Goal: Task Accomplishment & Management: Manage account settings

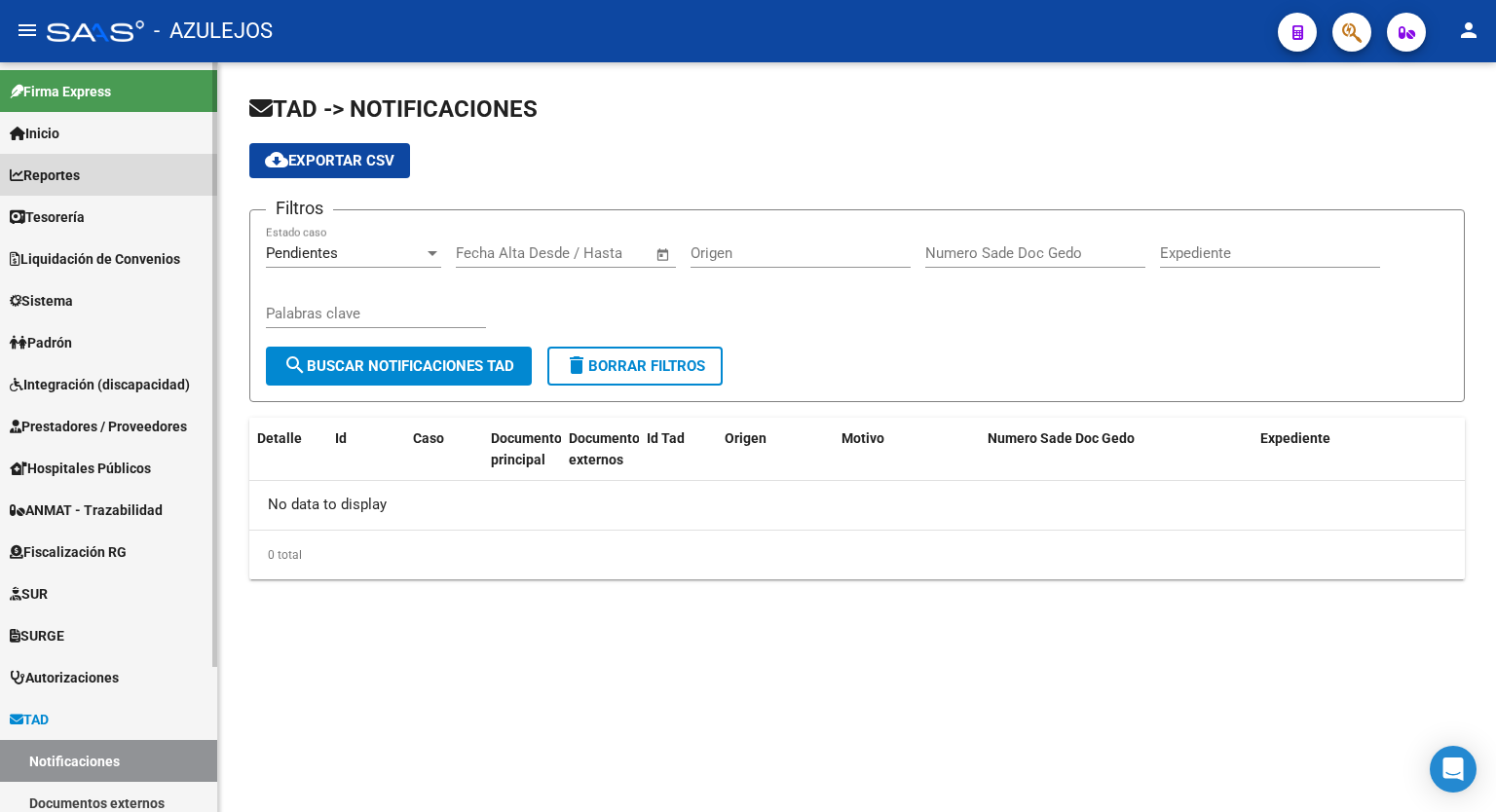
click at [70, 165] on span "Reportes" at bounding box center [44, 176] width 70 height 22
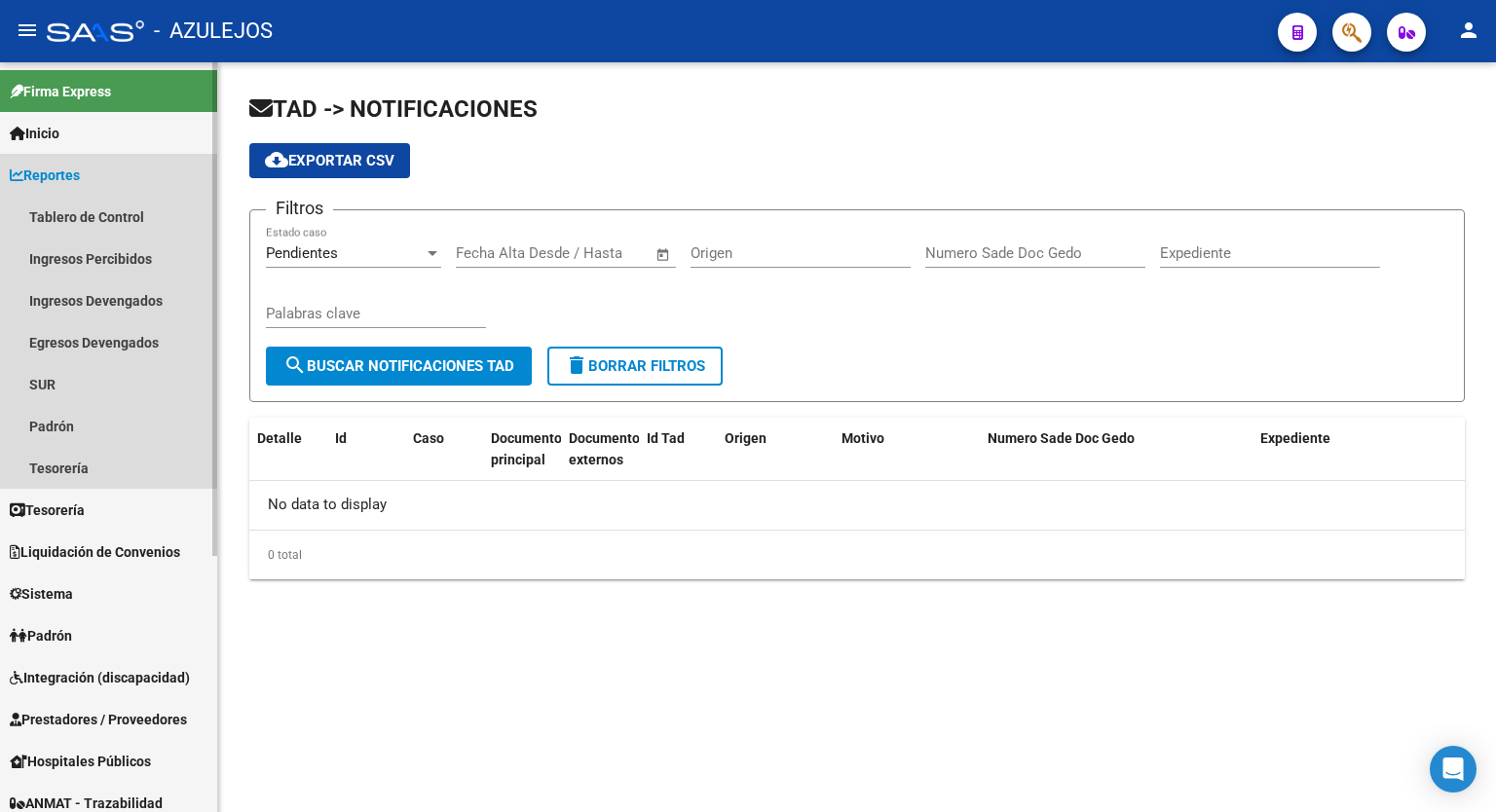
click at [70, 165] on span "Reportes" at bounding box center [44, 176] width 70 height 22
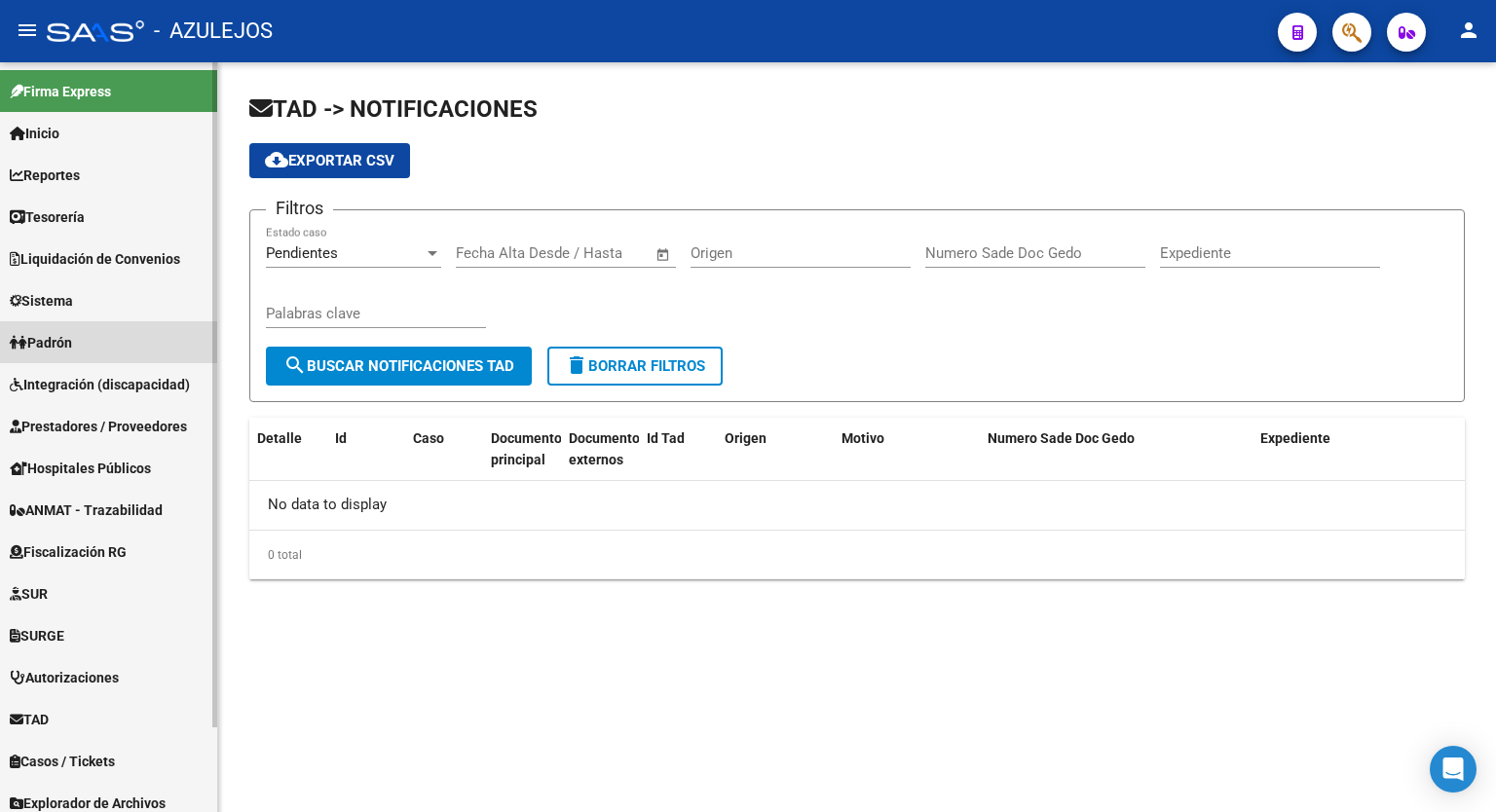
click at [70, 348] on span "Padrón" at bounding box center [41, 343] width 62 height 22
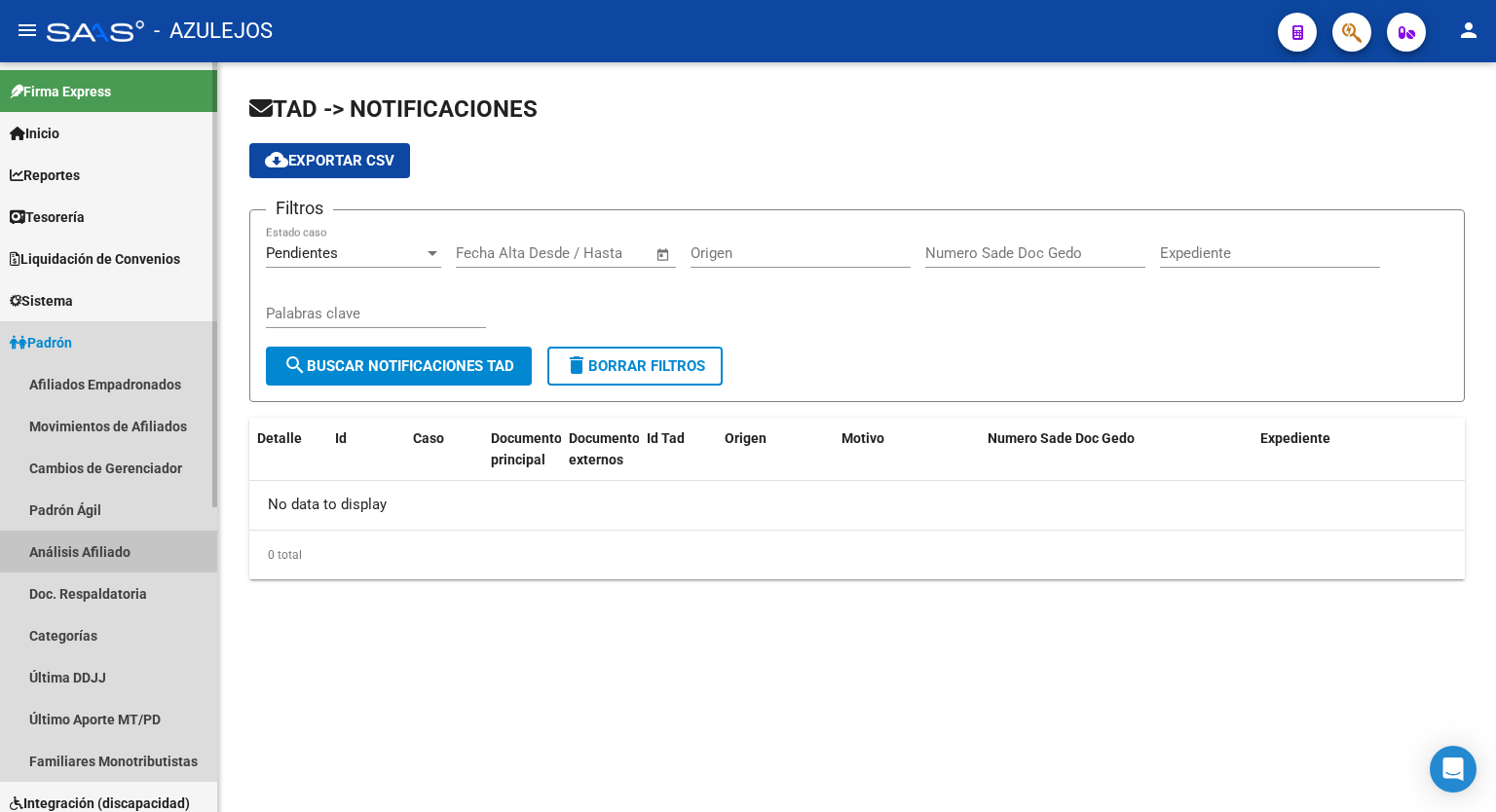
click at [90, 548] on link "Análisis Afiliado" at bounding box center [109, 551] width 217 height 41
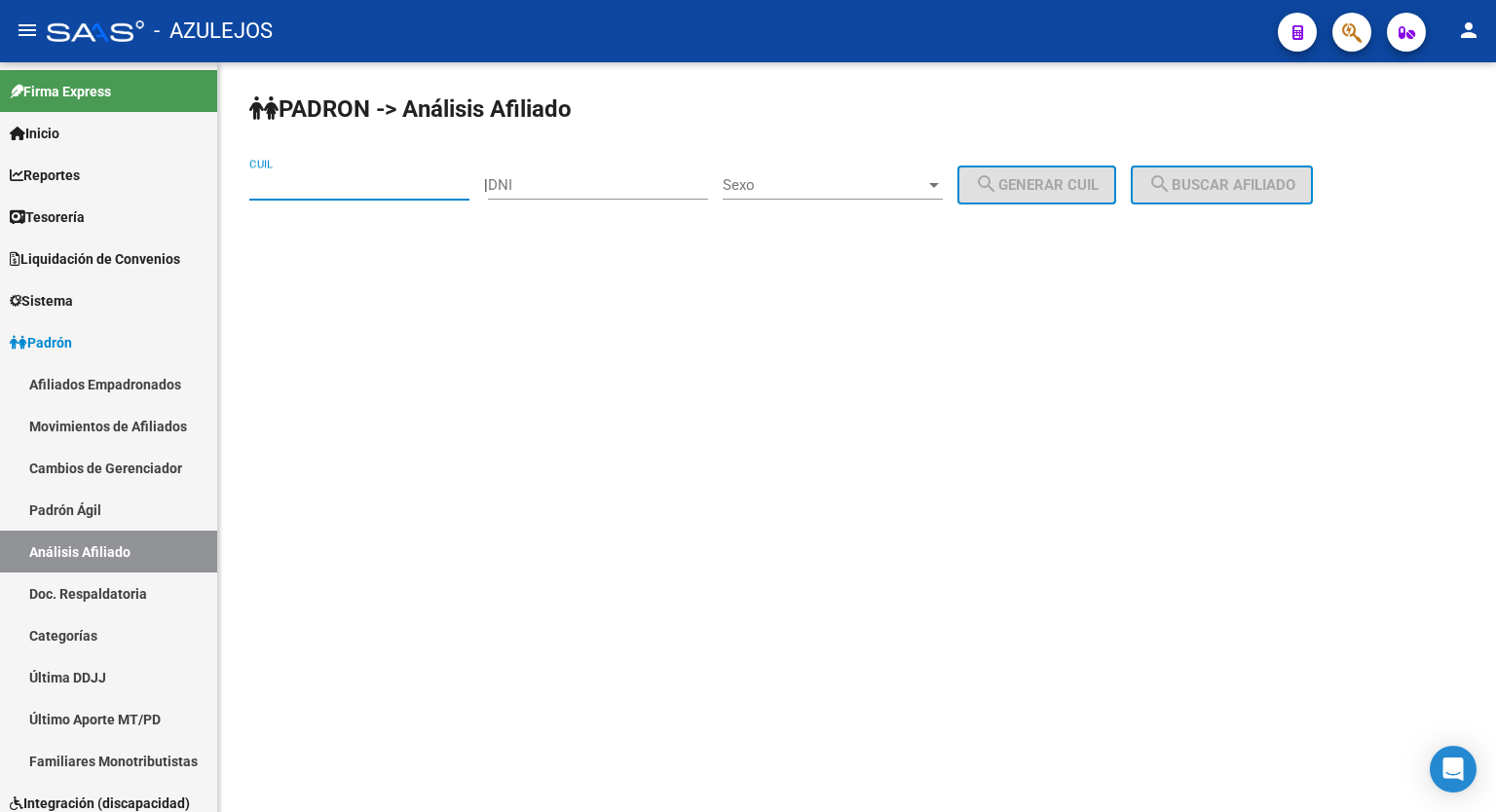
click at [316, 188] on input "CUIL" at bounding box center [359, 185] width 220 height 18
click at [592, 184] on input "DNI" at bounding box center [598, 185] width 220 height 18
type input "16493776"
click at [820, 189] on span "Sexo" at bounding box center [823, 185] width 203 height 18
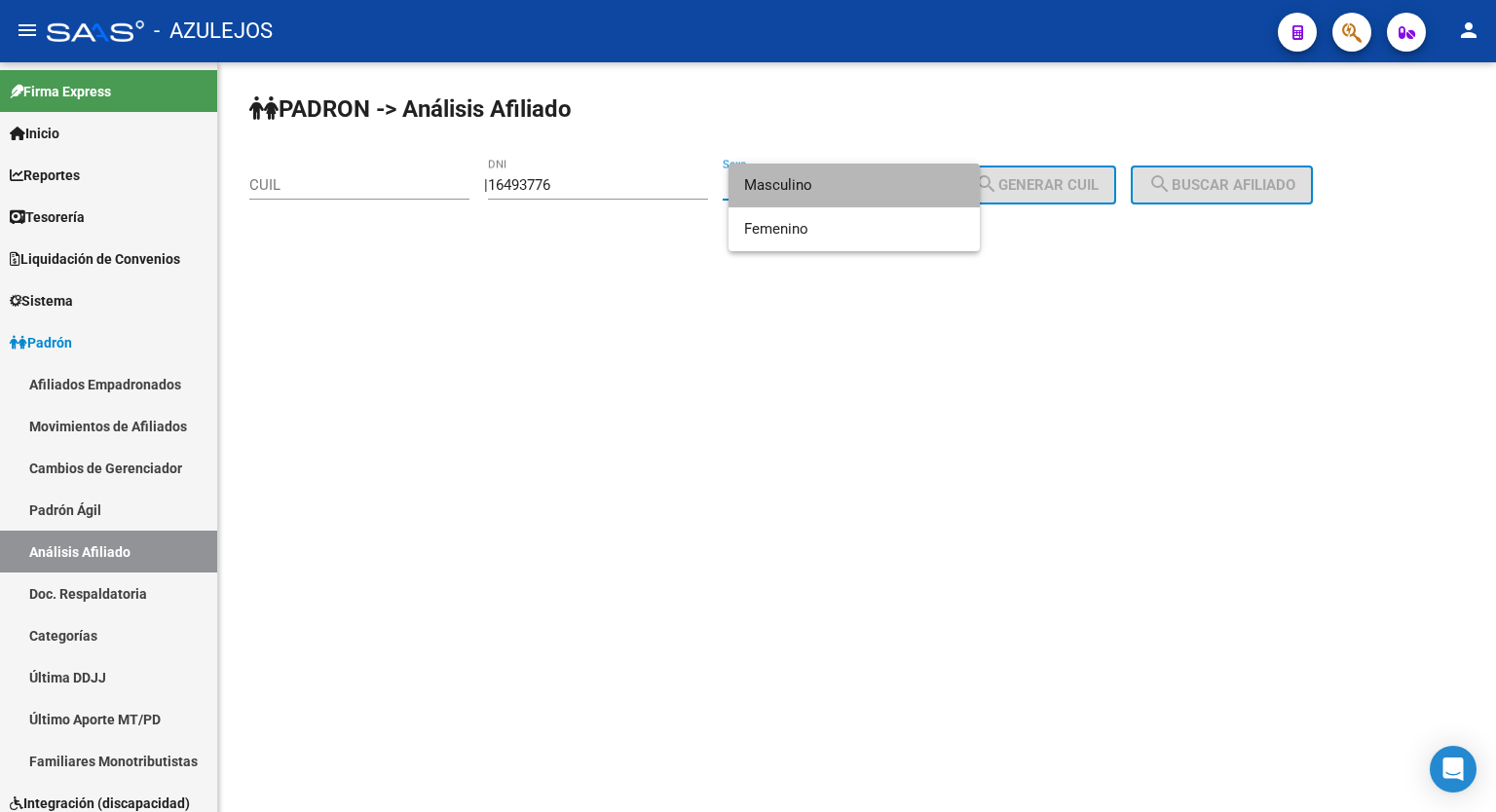
click at [814, 196] on span "Masculino" at bounding box center [854, 186] width 220 height 43
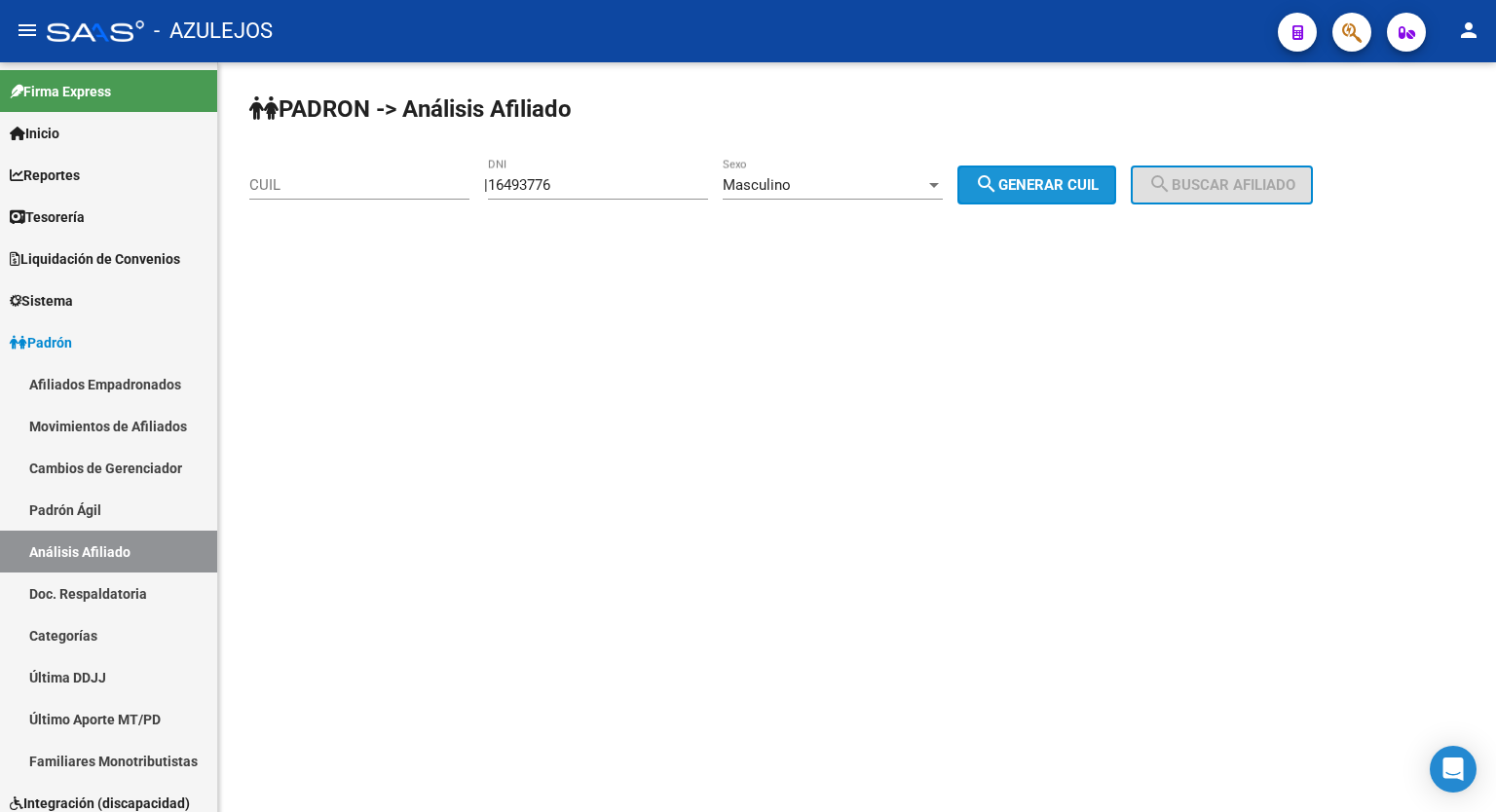
click at [1013, 196] on button "search Generar CUIL" at bounding box center [1037, 185] width 159 height 39
type input "20-16493776-4"
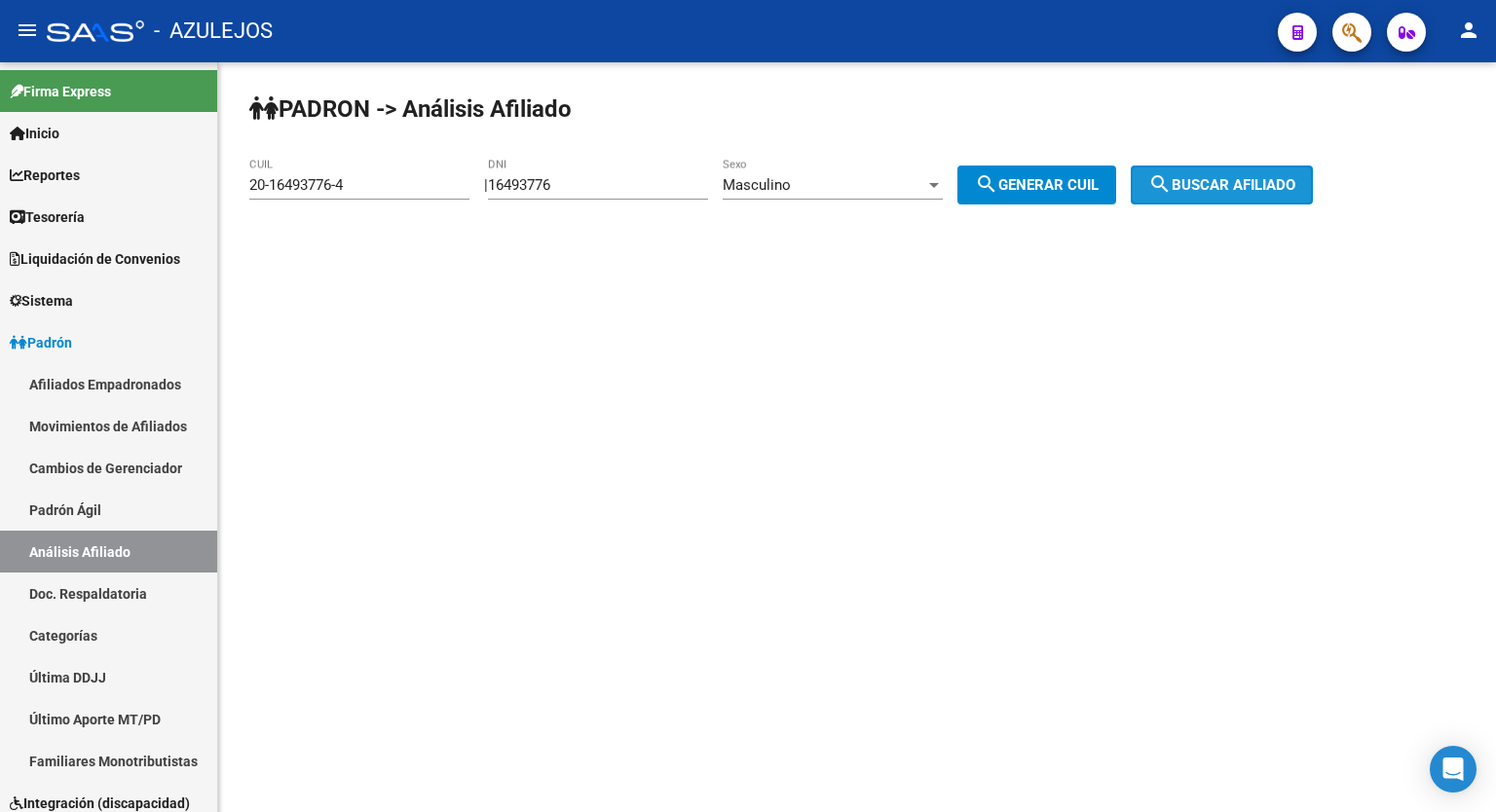
click at [1232, 180] on span "search Buscar afiliado" at bounding box center [1221, 185] width 147 height 18
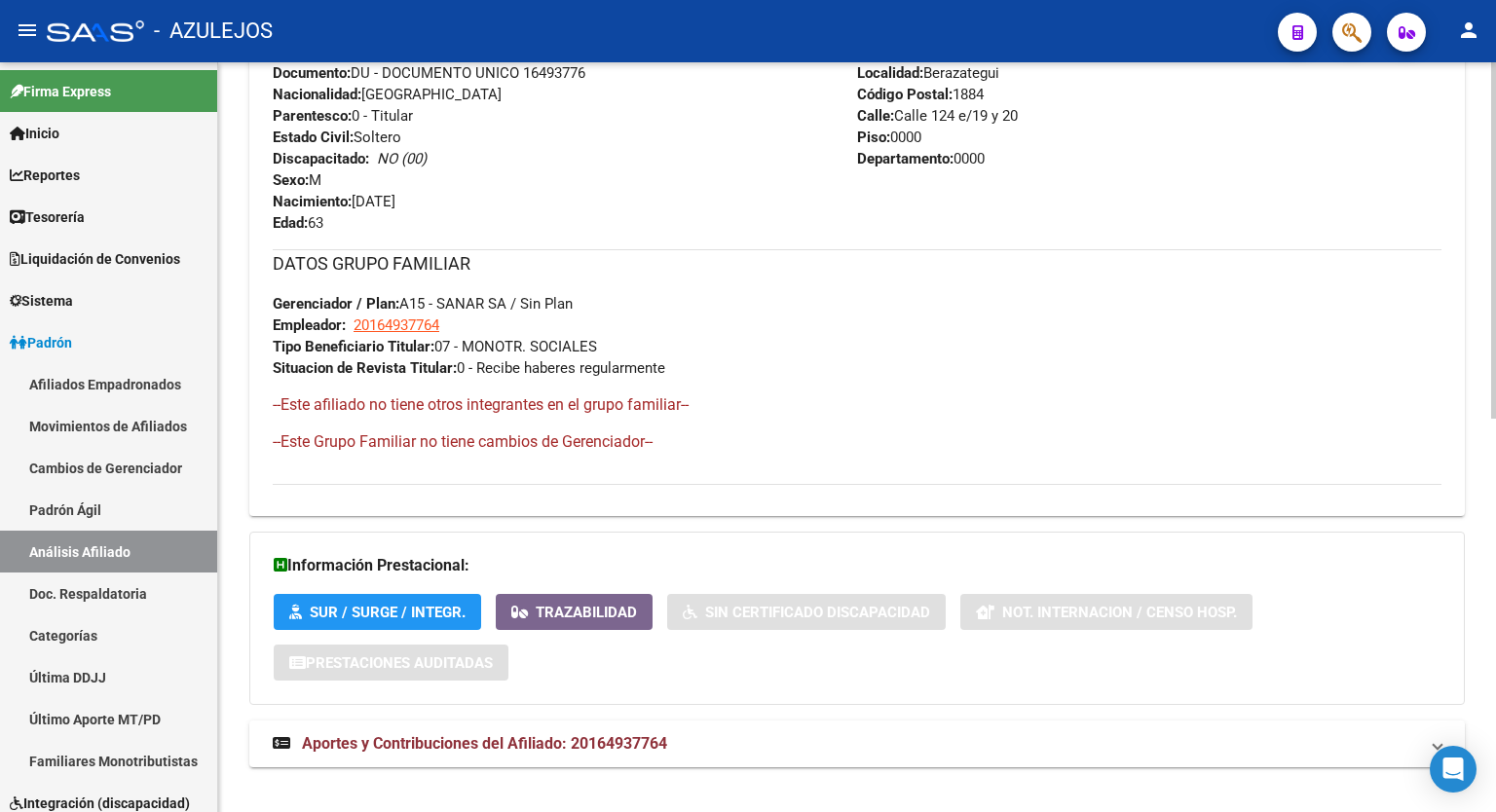
scroll to position [829, 0]
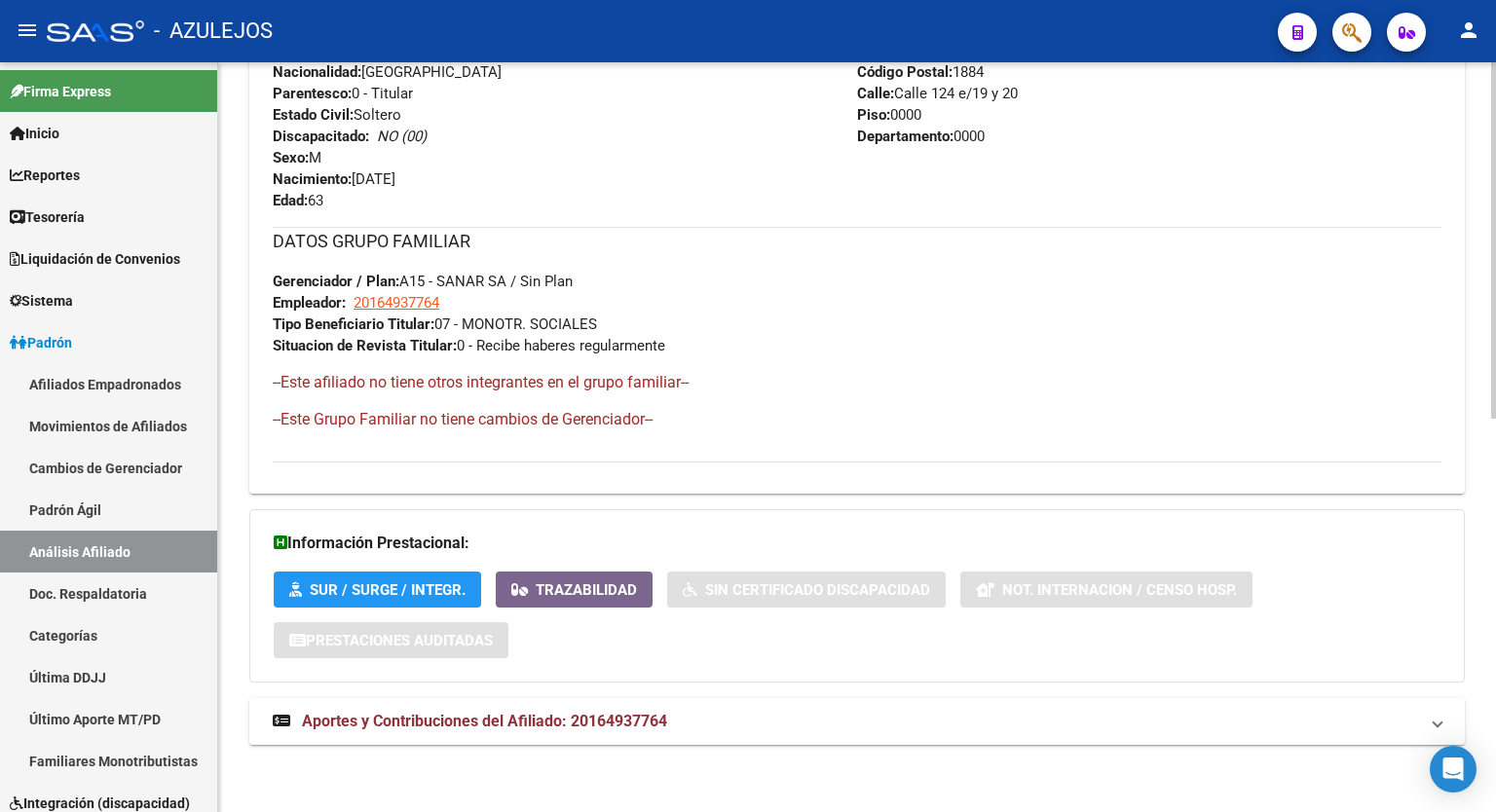
click at [1495, 636] on div at bounding box center [1493, 633] width 5 height 357
click at [618, 716] on span "Aportes y Contribuciones del Afiliado: 20164937764" at bounding box center [485, 720] width 366 height 19
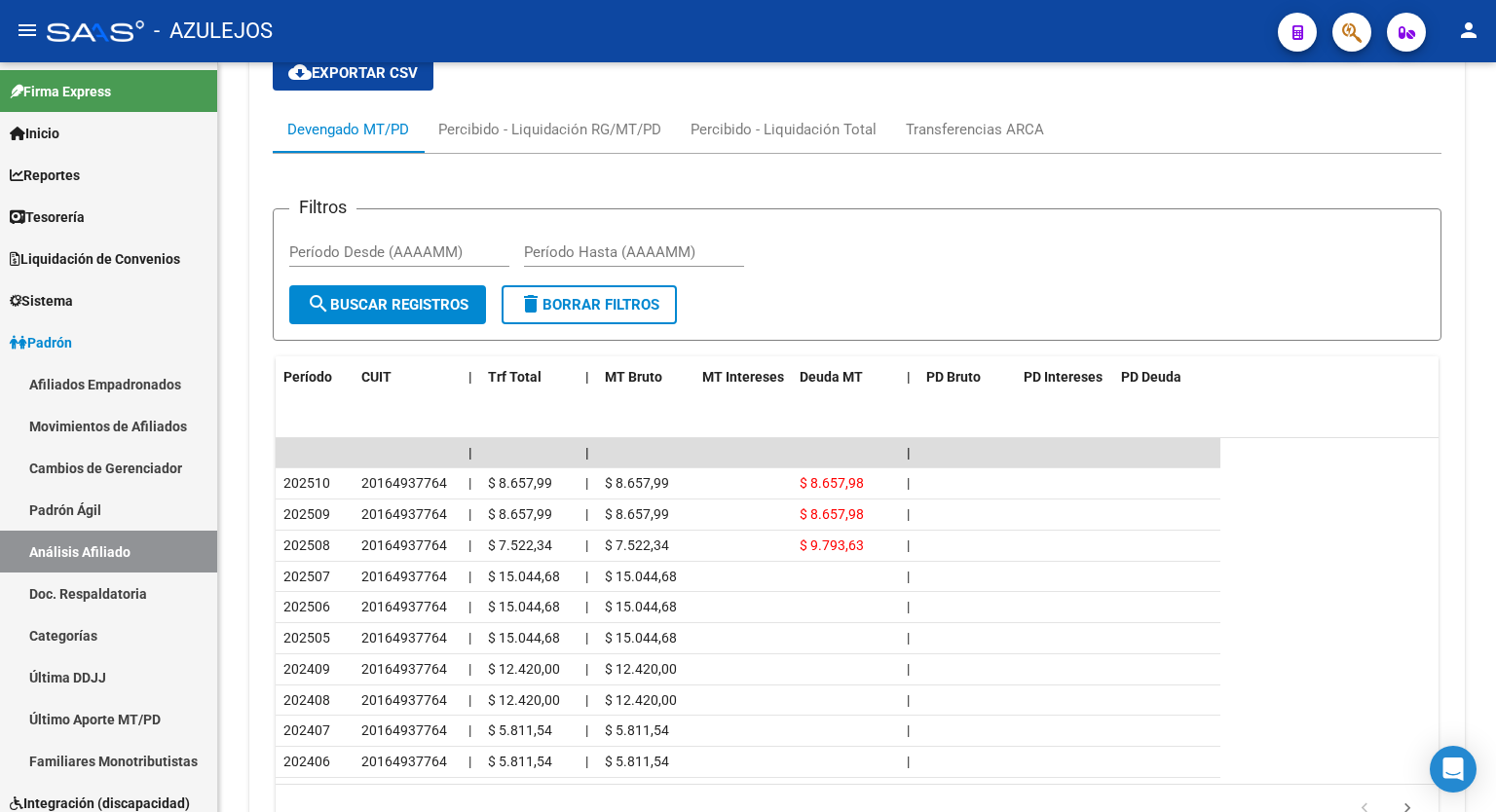
scroll to position [1583, 0]
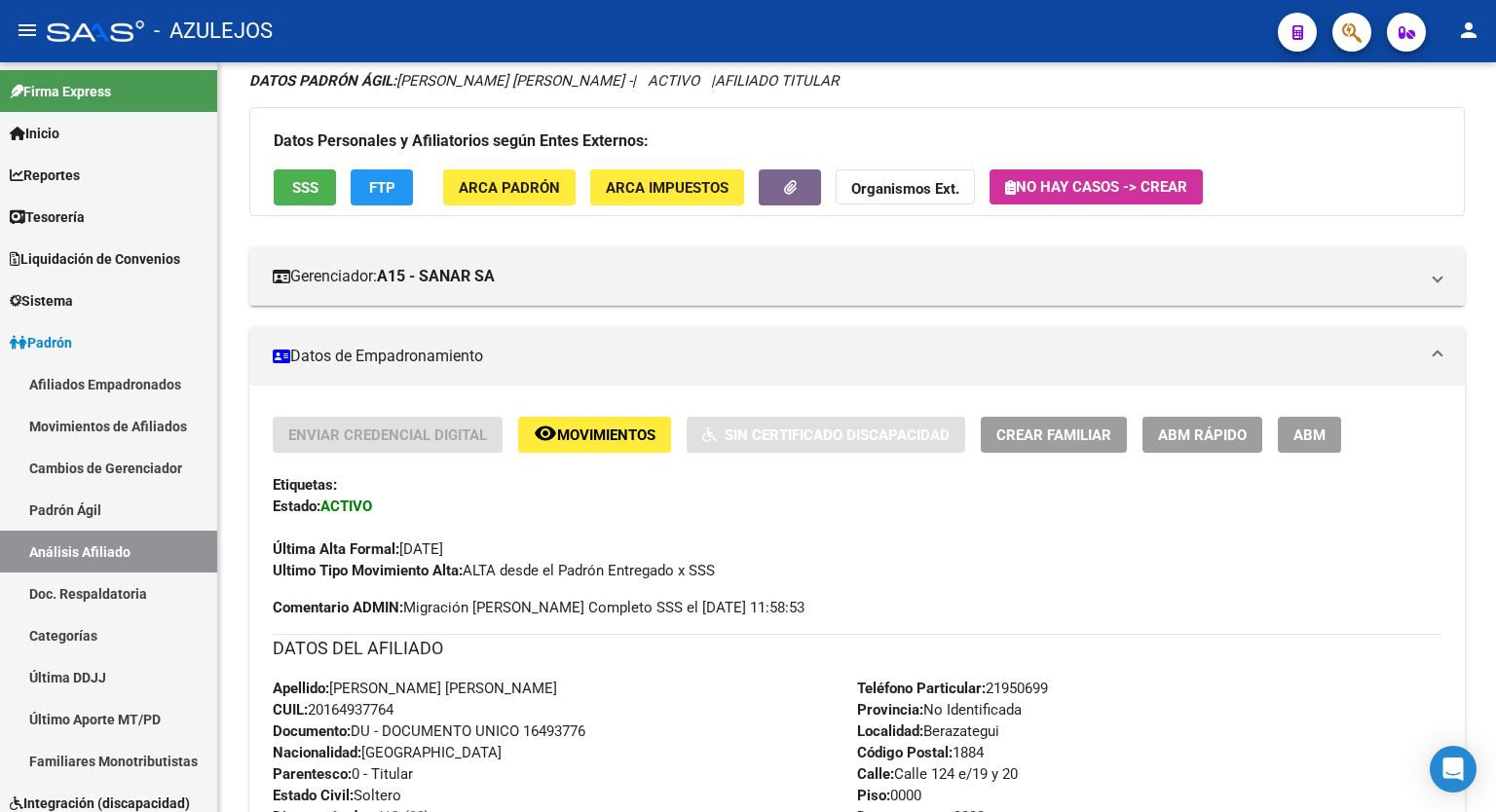
click at [1495, 256] on div at bounding box center [1493, 221] width 5 height 229
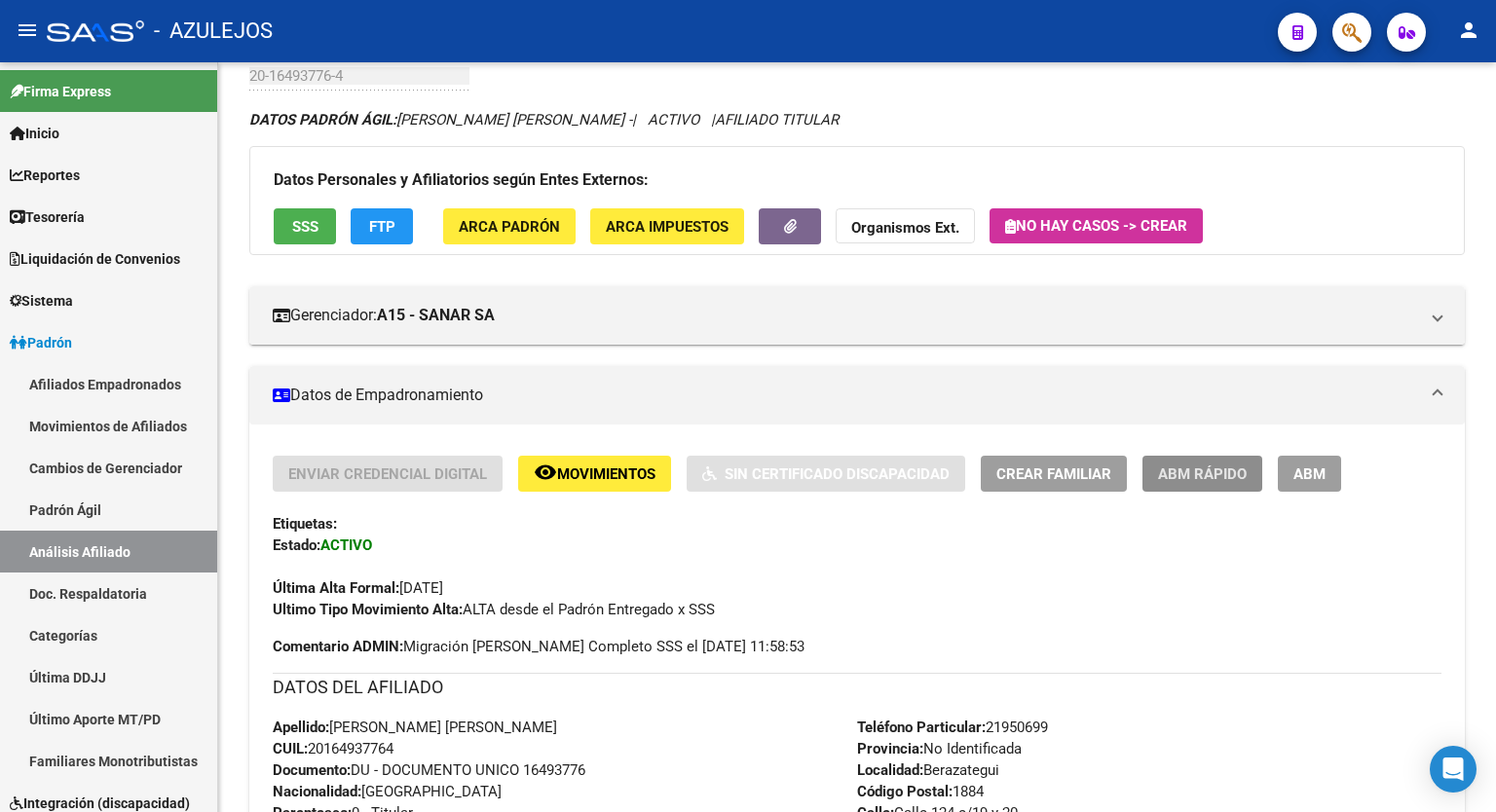
click at [1218, 473] on span "ABM Rápido" at bounding box center [1203, 474] width 89 height 18
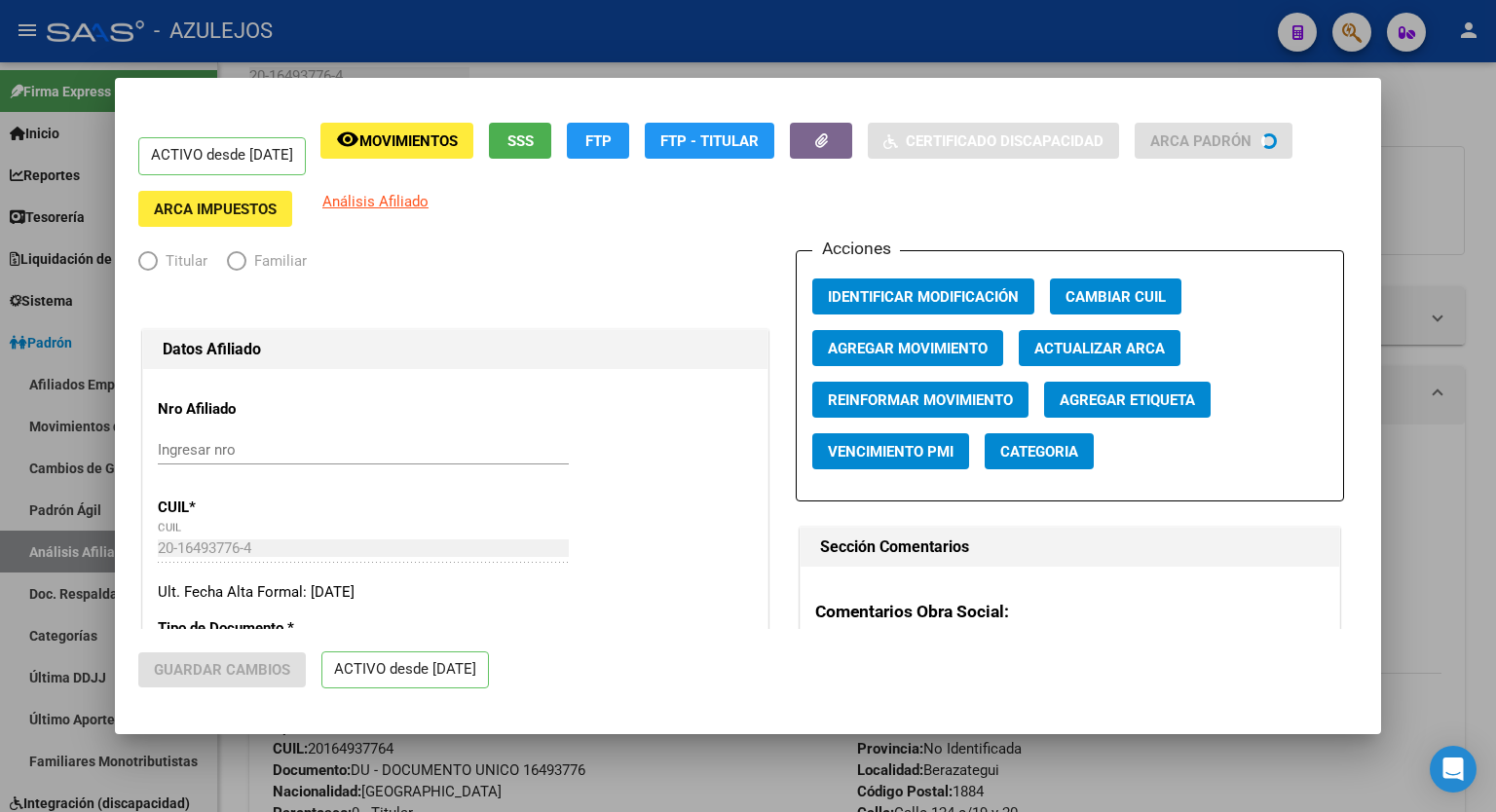
radio input "true"
type input "20-16493776-4"
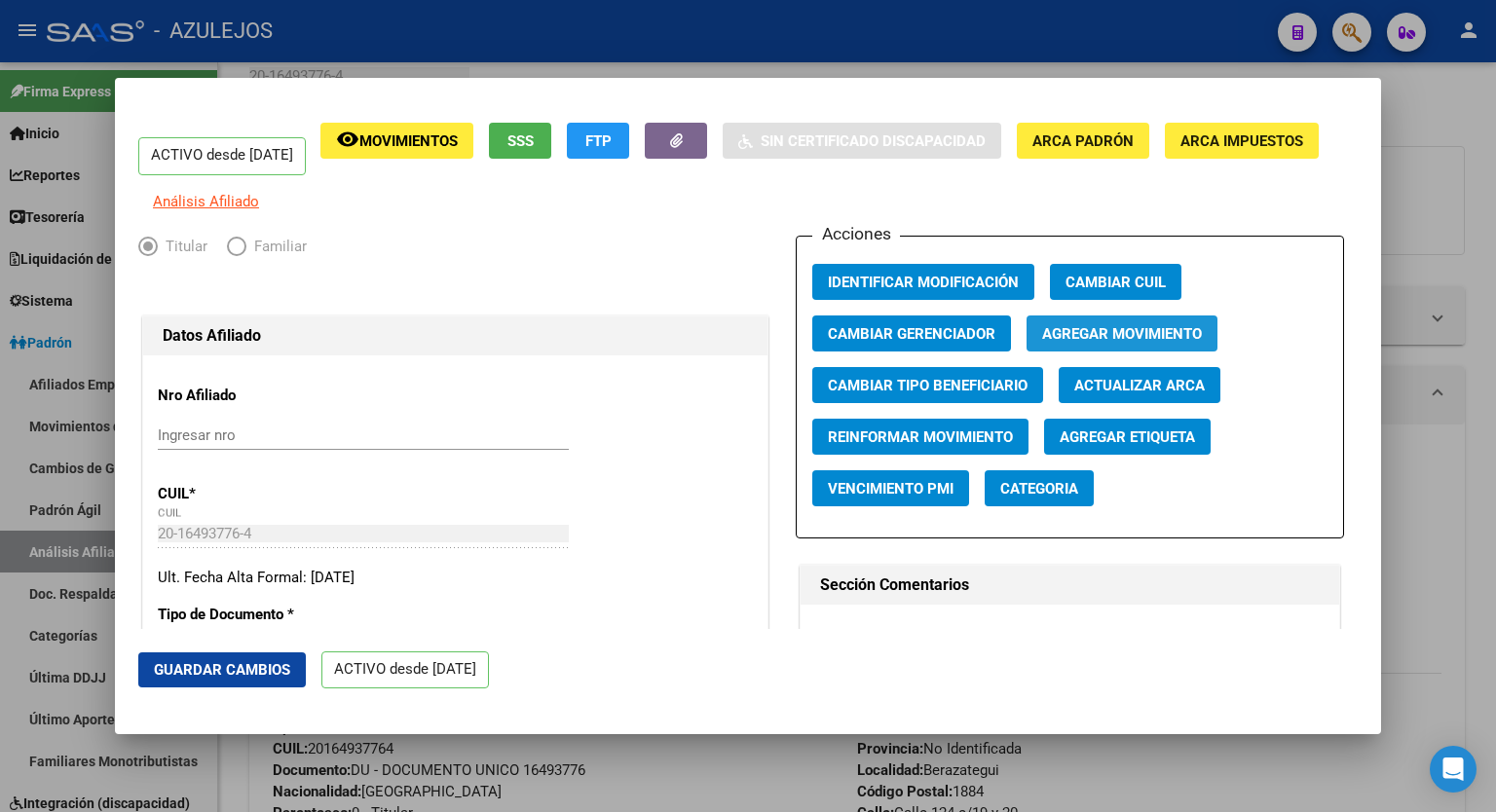
click at [1137, 343] on span "Agregar Movimiento" at bounding box center [1122, 334] width 160 height 18
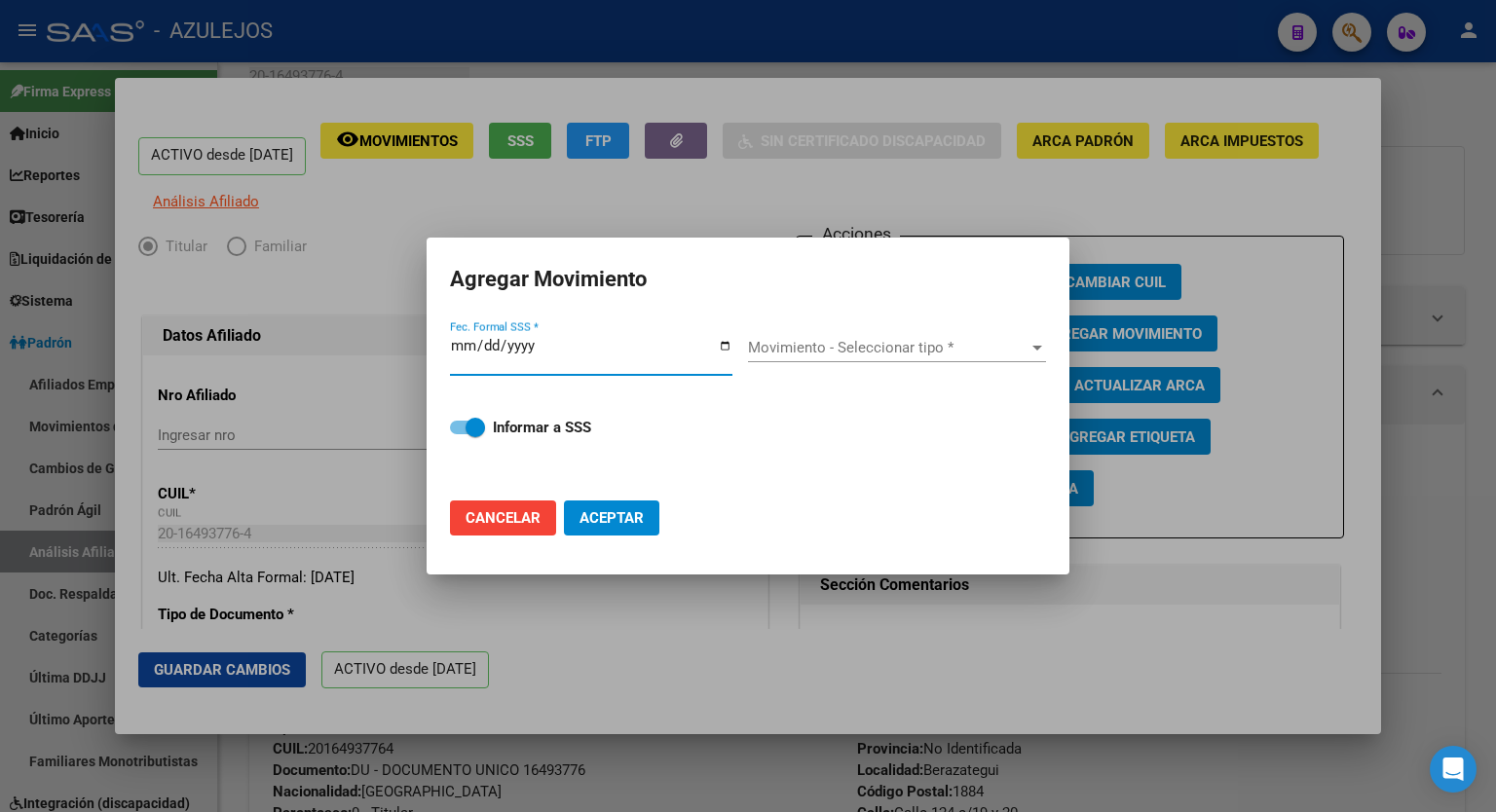
click at [726, 348] on input "Fec. Formal SSS *" at bounding box center [591, 354] width 283 height 32
type input "[DATE]"
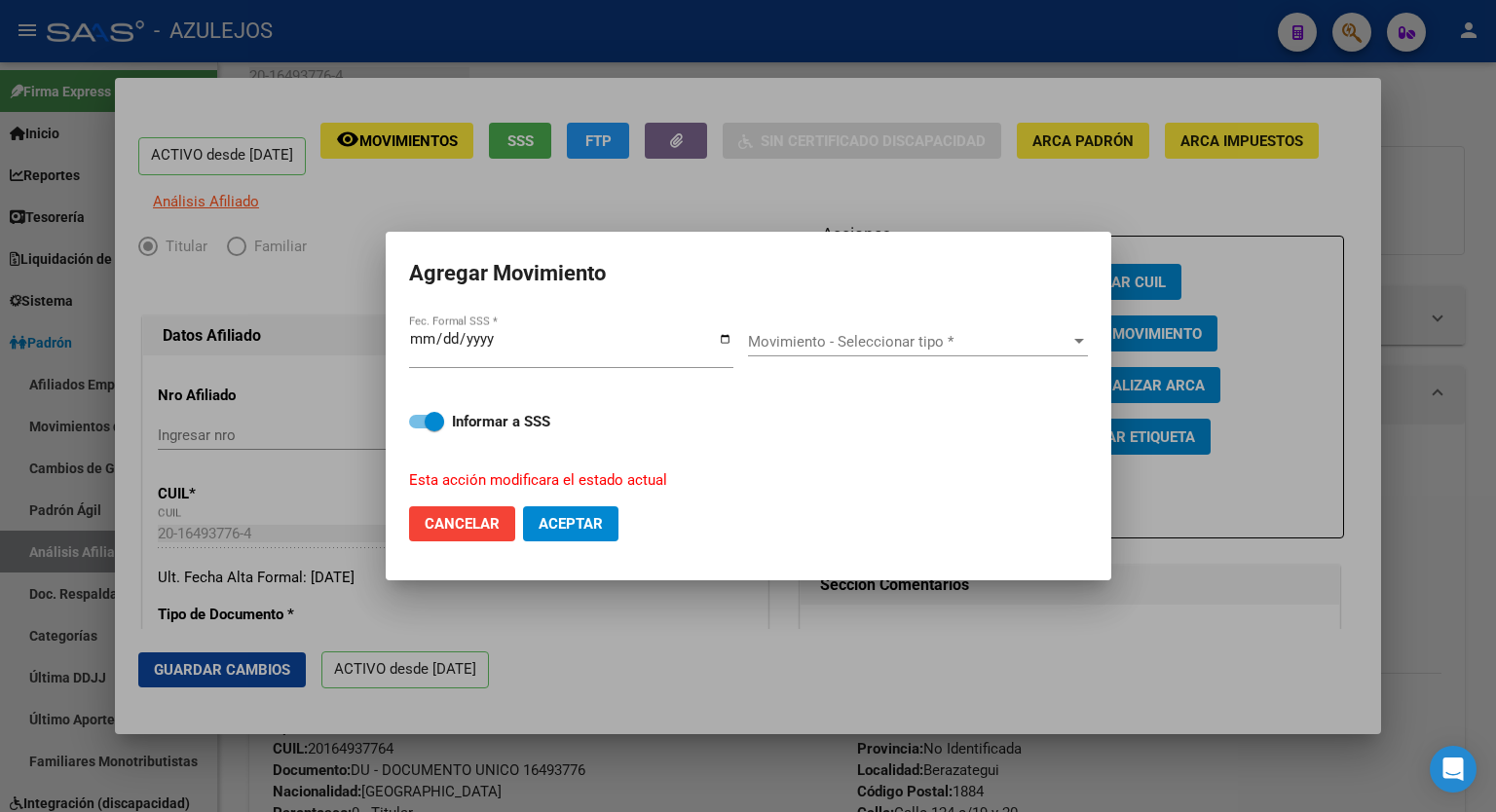
click at [1079, 352] on div "Movimiento - Seleccionar tipo * Movimiento - Seleccionar tipo *" at bounding box center [918, 342] width 340 height 30
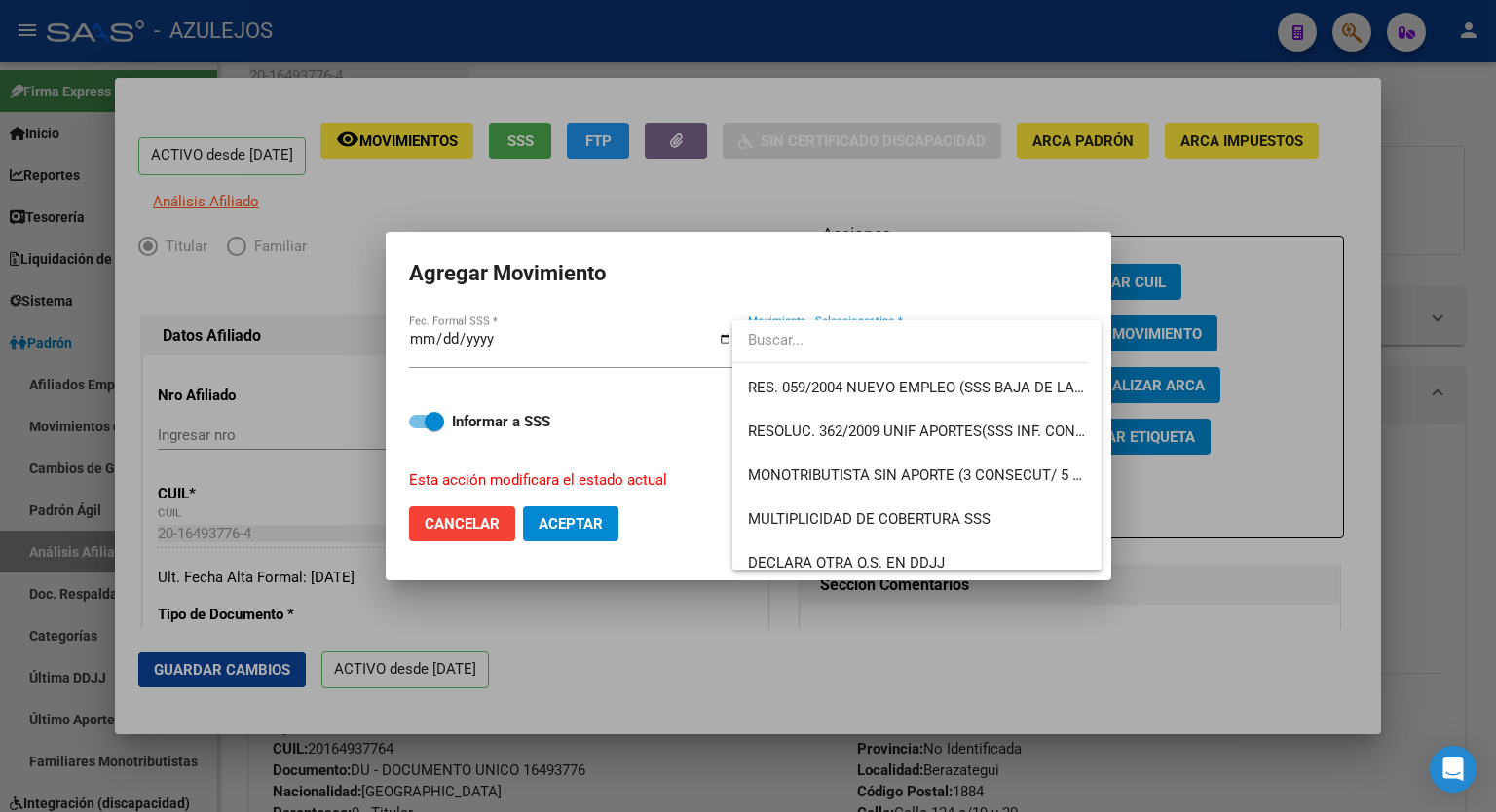
scroll to position [631, 0]
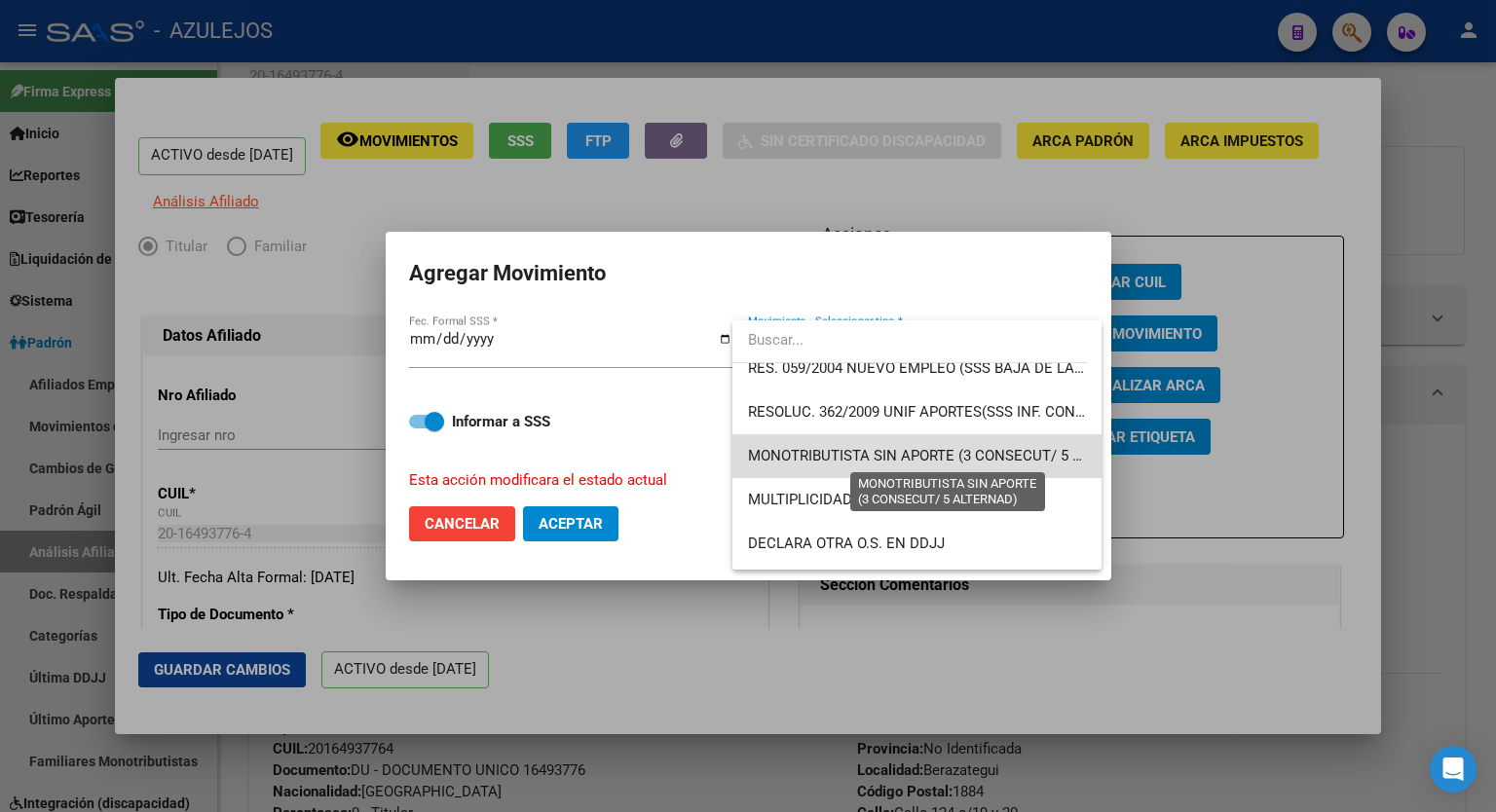
click at [994, 462] on span "MONOTRIBUTISTA SIN APORTE (3 CONSECUT/ 5 ALTERNAD)" at bounding box center [949, 455] width 401 height 18
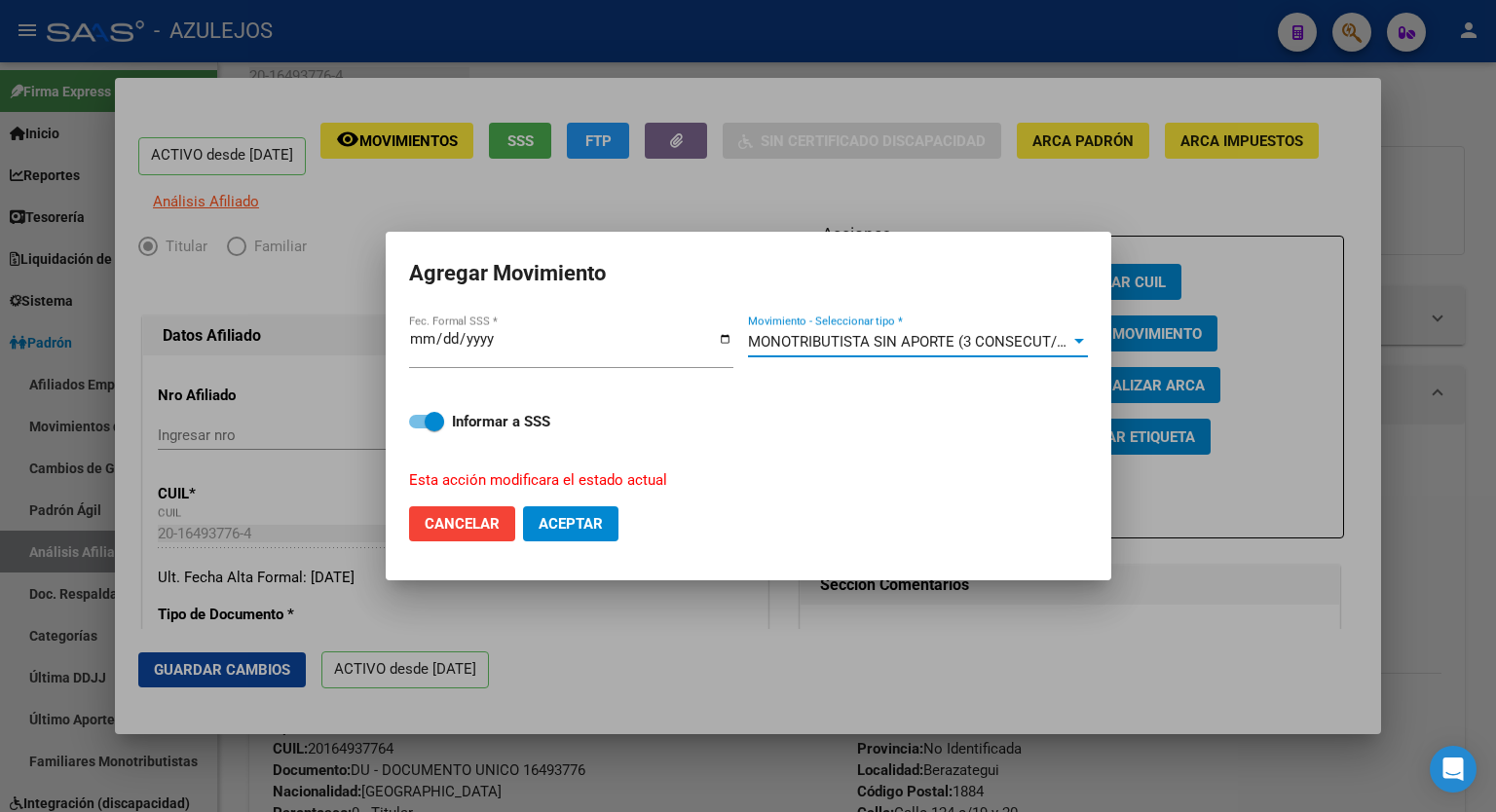
click at [594, 522] on span "Aceptar" at bounding box center [570, 524] width 64 height 18
checkbox input "false"
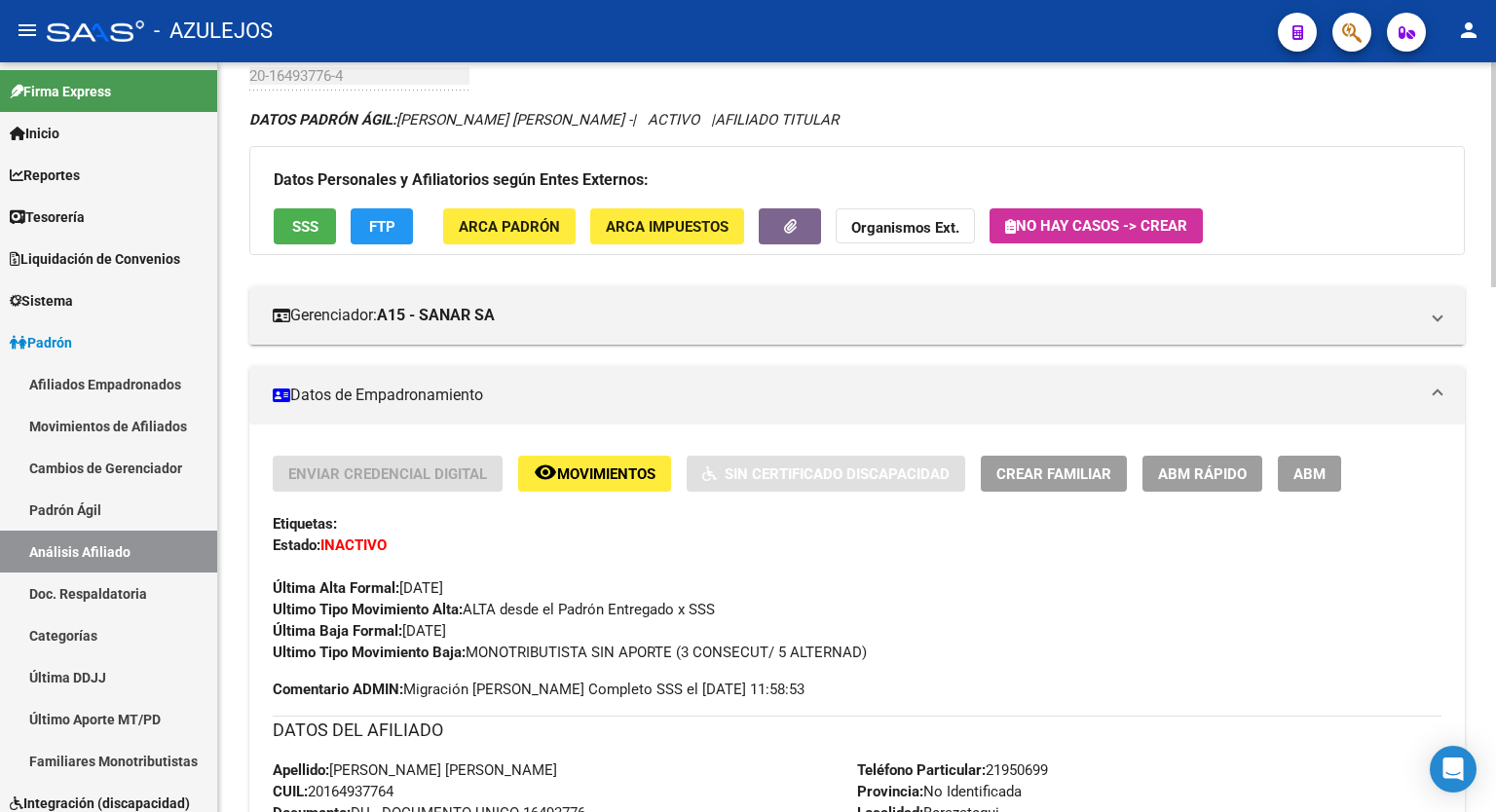
click at [970, 123] on div "DATOS [PERSON_NAME]: [PERSON_NAME] [PERSON_NAME] - | ACTIVO | AFILIADO TITULAR" at bounding box center [857, 120] width 1215 height 22
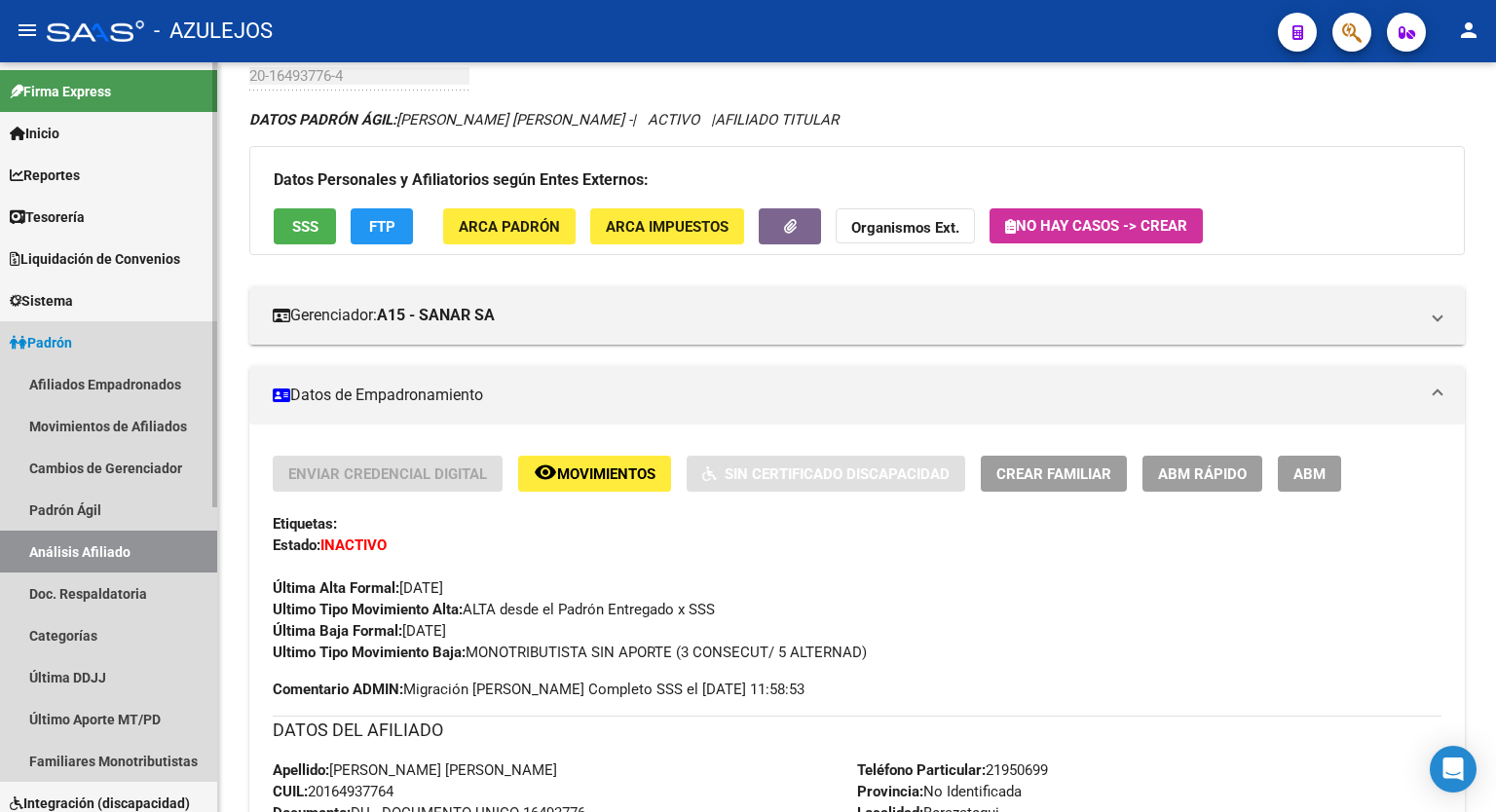
click at [95, 348] on link "Padrón" at bounding box center [109, 342] width 217 height 41
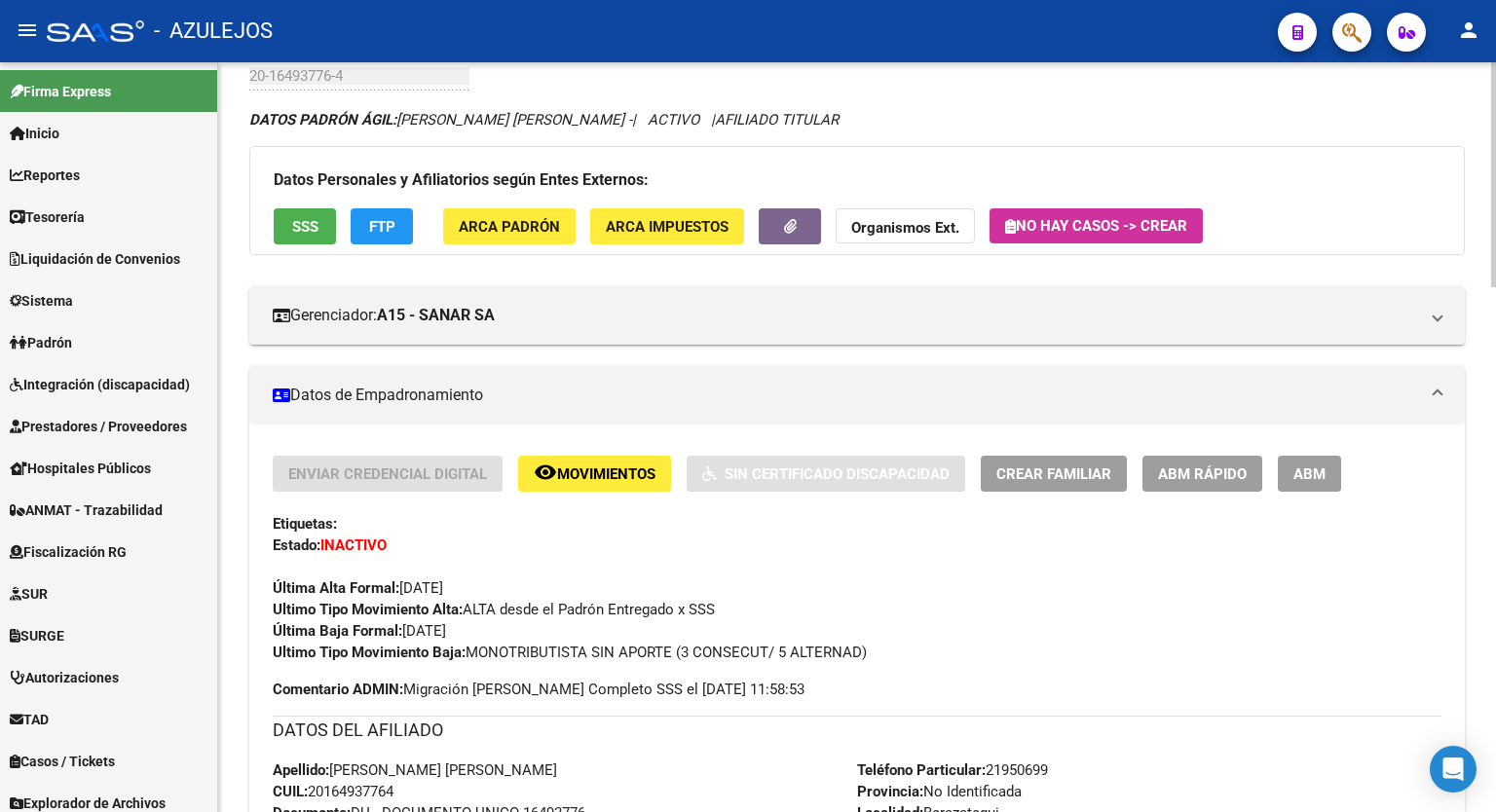
click at [1083, 109] on div "DATOS [PERSON_NAME]: [PERSON_NAME] [PERSON_NAME] - | ACTIVO | AFILIADO TITULAR" at bounding box center [857, 120] width 1215 height 22
click at [1016, 123] on div "DATOS [PERSON_NAME]: [PERSON_NAME] [PERSON_NAME] - | ACTIVO | AFILIADO TITULAR" at bounding box center [857, 120] width 1215 height 22
